Goal: Navigation & Orientation: Find specific page/section

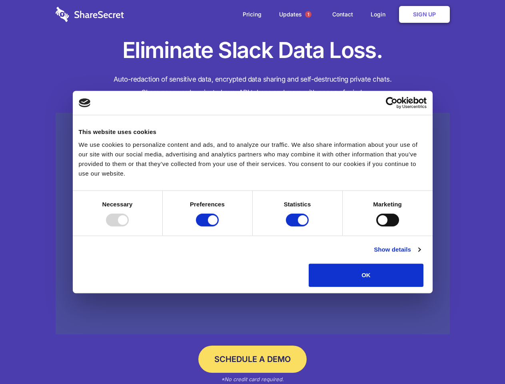
click at [129, 226] on div at bounding box center [117, 219] width 23 height 13
click at [219, 226] on input "Preferences" at bounding box center [207, 219] width 23 height 13
checkbox input "false"
click at [298, 226] on input "Statistics" at bounding box center [297, 219] width 23 height 13
checkbox input "false"
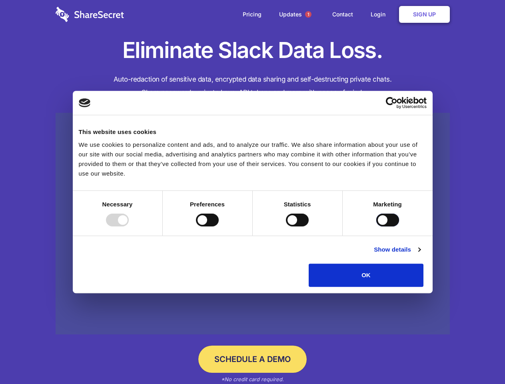
click at [376, 226] on input "Marketing" at bounding box center [387, 219] width 23 height 13
checkbox input "true"
click at [420, 254] on link "Show details" at bounding box center [397, 250] width 46 height 10
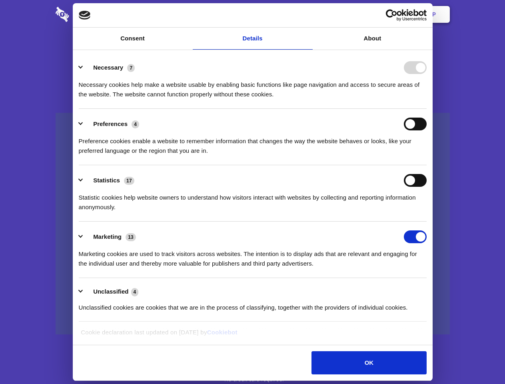
click at [430, 289] on ul "Necessary 7 Necessary cookies help make a website usable by enabling basic func…" at bounding box center [252, 186] width 355 height 269
click at [308, 14] on span "1" at bounding box center [308, 14] width 6 height 6
